Goal: Information Seeking & Learning: Understand process/instructions

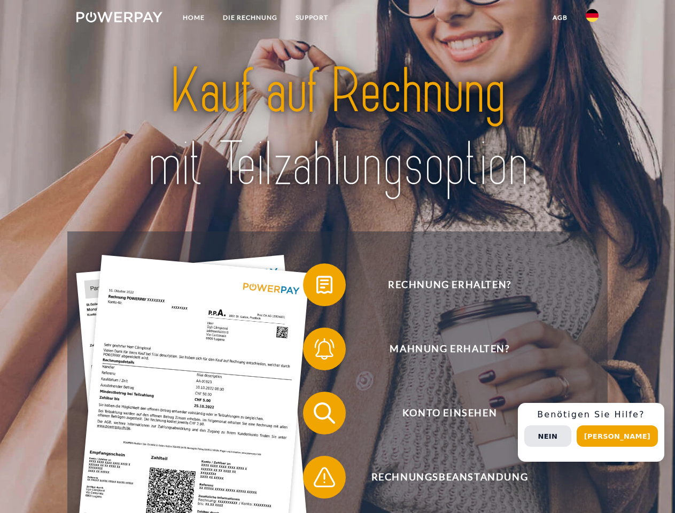
click at [119, 19] on img at bounding box center [119, 17] width 86 height 11
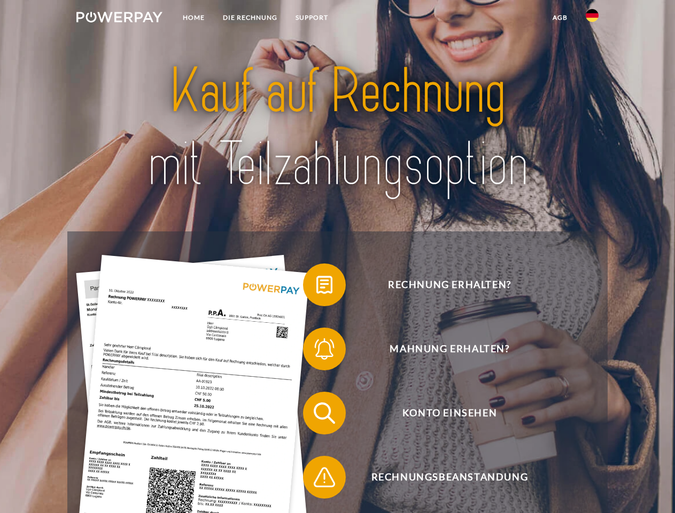
click at [592, 19] on img at bounding box center [592, 15] width 13 height 13
click at [560, 18] on link "agb" at bounding box center [560, 17] width 33 height 19
click at [316, 287] on span at bounding box center [308, 284] width 53 height 53
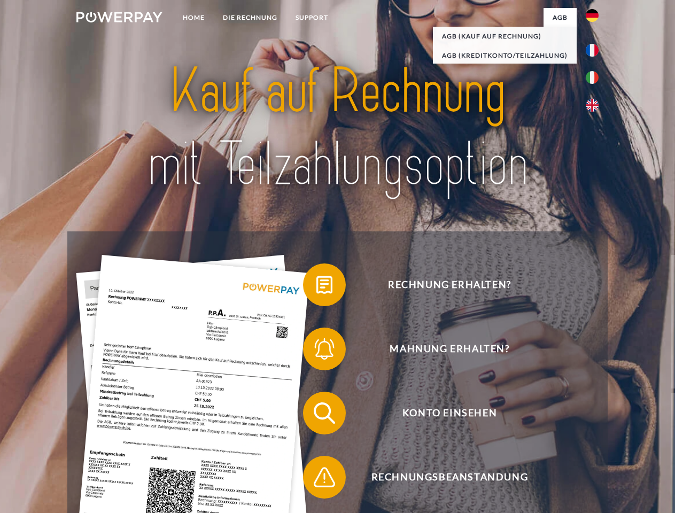
click at [316, 351] on span at bounding box center [308, 348] width 53 height 53
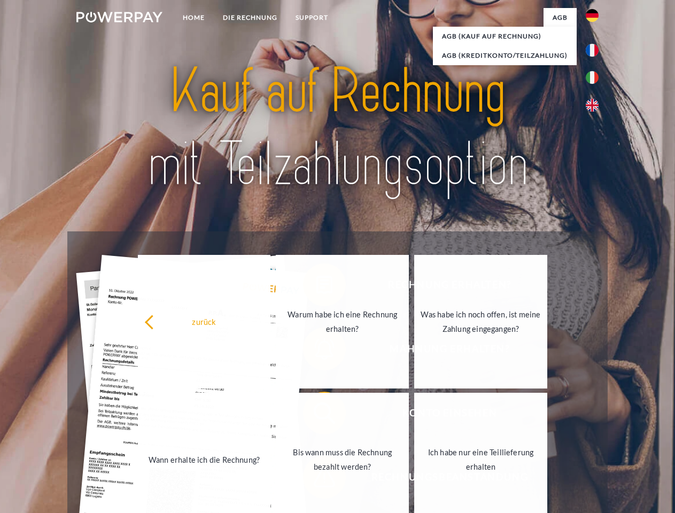
click at [316, 415] on link "Bis wann muss die Rechnung bezahlt werden?" at bounding box center [342, 460] width 133 height 134
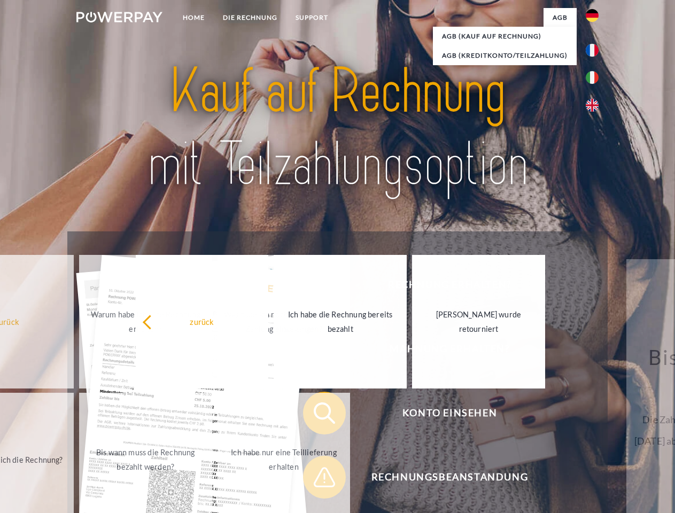
click at [316, 479] on span at bounding box center [308, 477] width 53 height 53
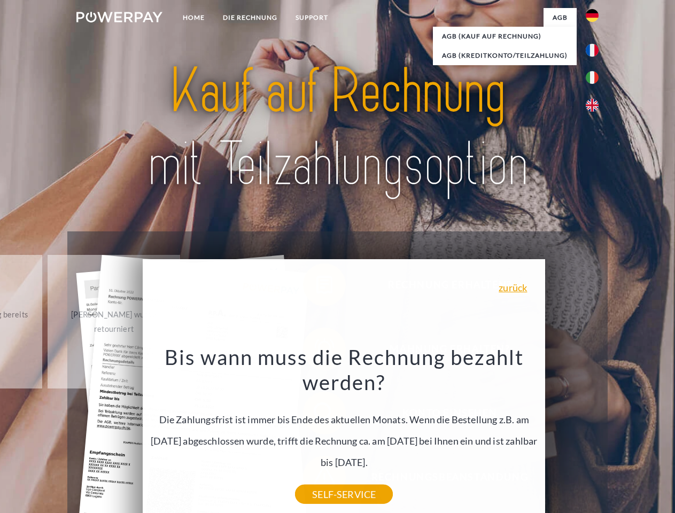
click at [595, 432] on div "Rechnung erhalten? Mahnung erhalten? Konto einsehen" at bounding box center [337, 445] width 540 height 428
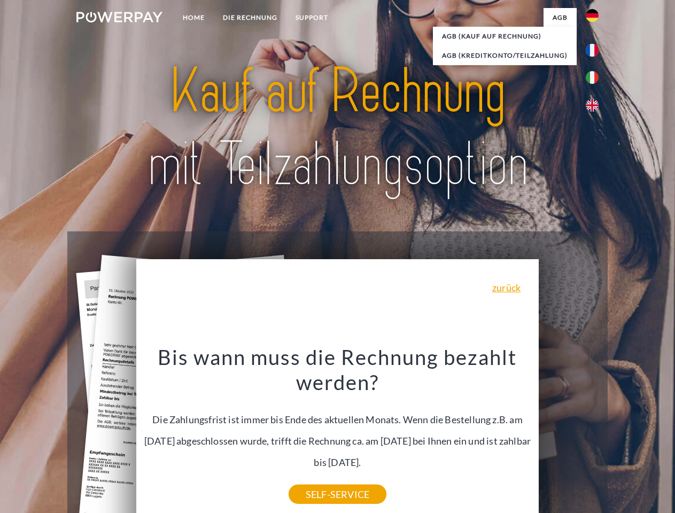
click at [569, 434] on span "Konto einsehen" at bounding box center [450, 413] width 262 height 43
click at [621, 436] on header "Home DIE RECHNUNG SUPPORT" at bounding box center [337, 369] width 675 height 738
